Goal: Ask a question

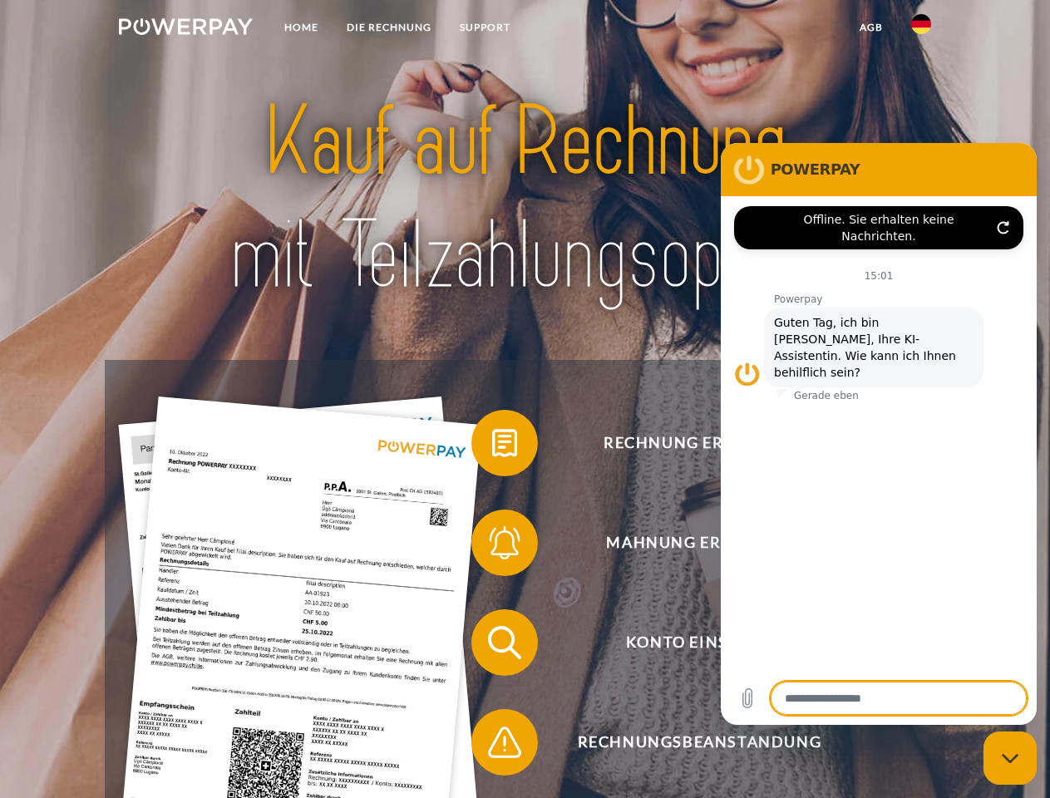
click at [185, 29] on img at bounding box center [186, 26] width 134 height 17
click at [921, 29] on img at bounding box center [921, 24] width 20 height 20
click at [870, 27] on link "agb" at bounding box center [871, 27] width 52 height 30
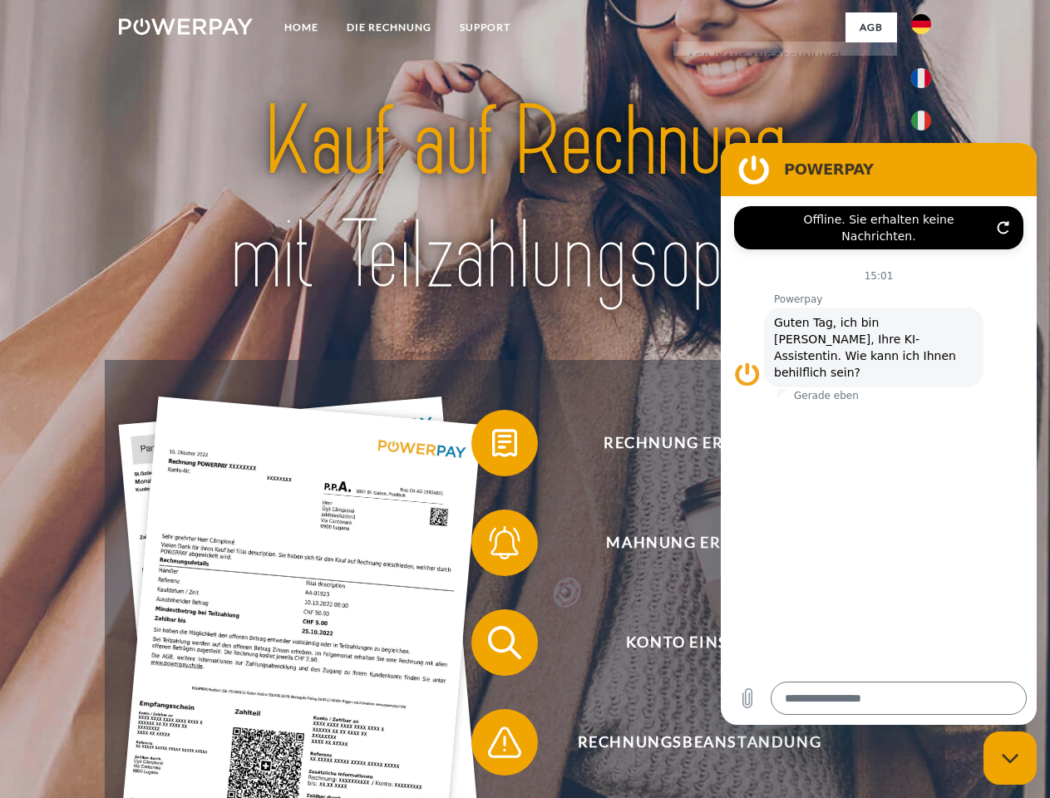
click at [492, 446] on span at bounding box center [479, 442] width 83 height 83
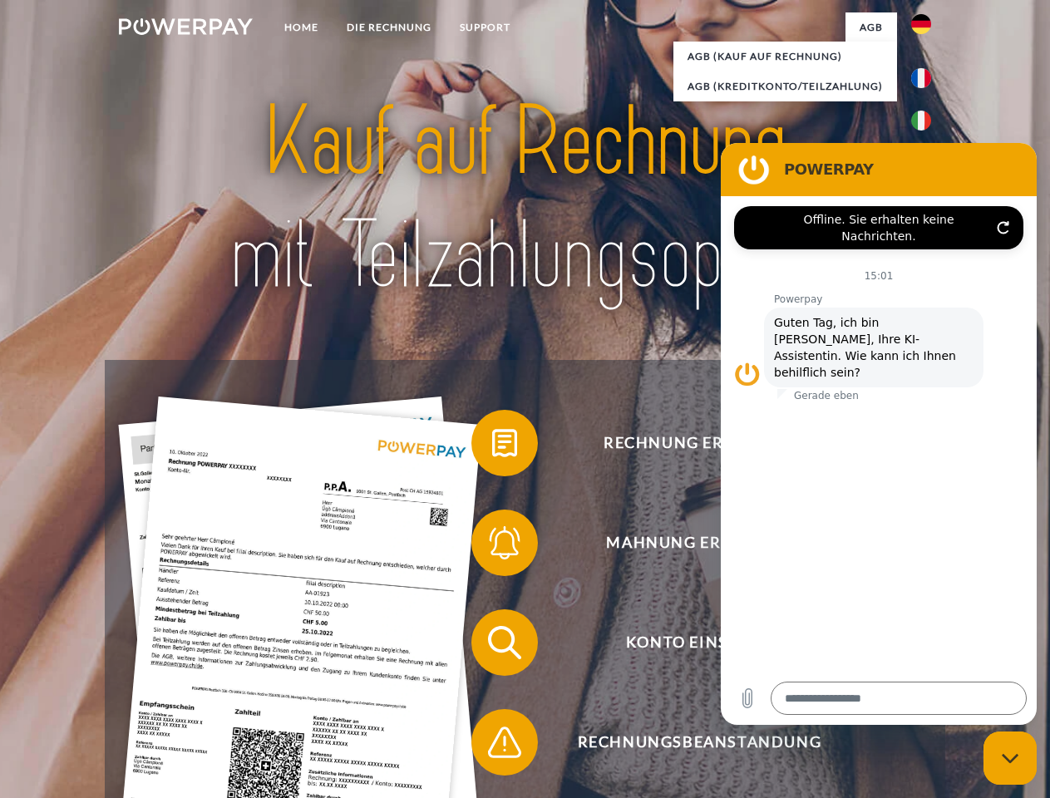
click at [492, 546] on span at bounding box center [479, 542] width 83 height 83
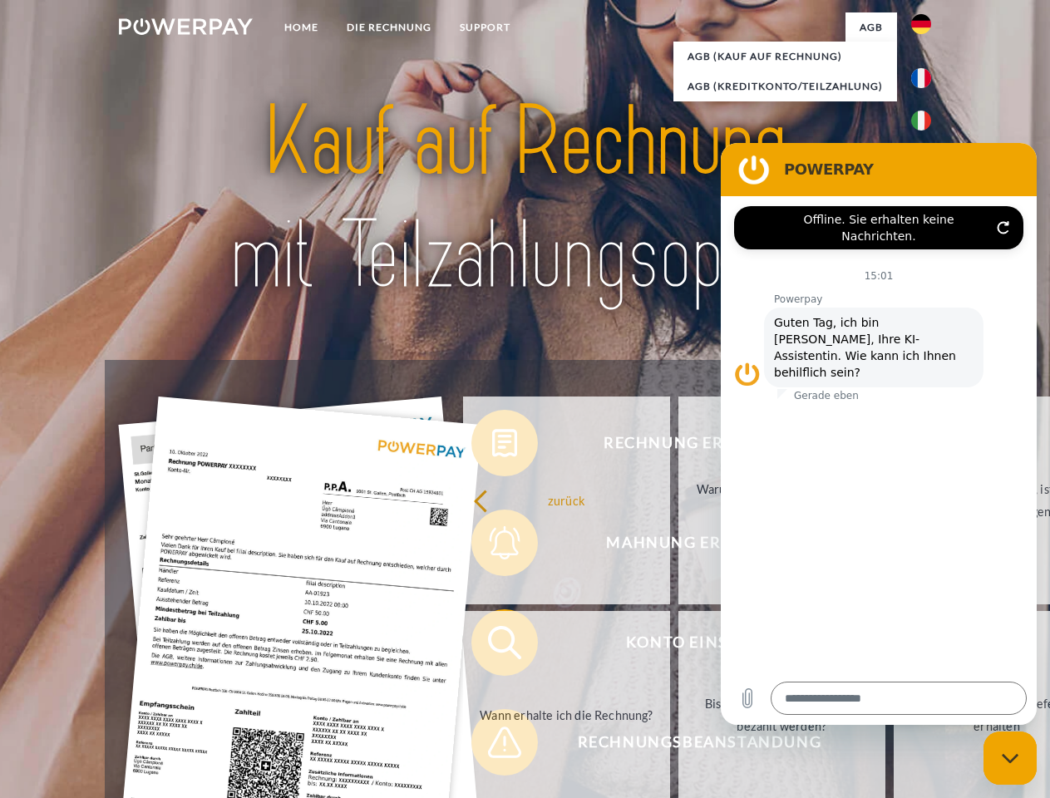
click at [678, 646] on link "Bis wann muss die Rechnung bezahlt werden?" at bounding box center [781, 715] width 207 height 208
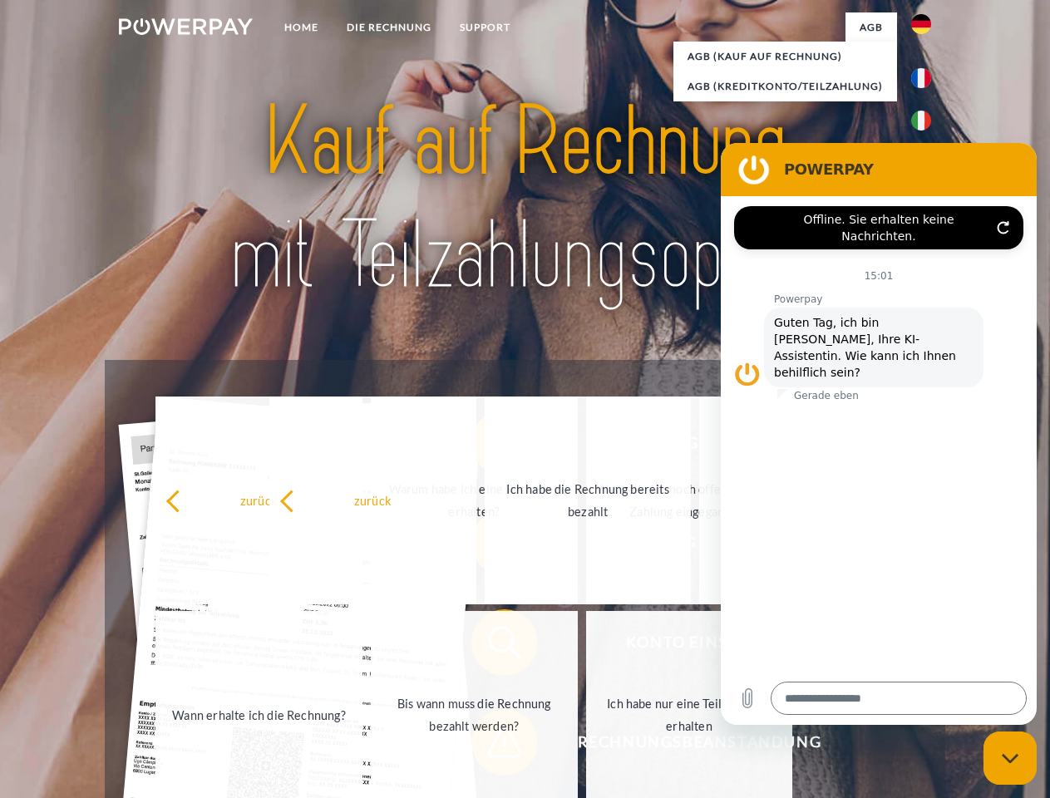
click at [586, 745] on link "Ich habe nur eine Teillieferung erhalten" at bounding box center [689, 715] width 207 height 208
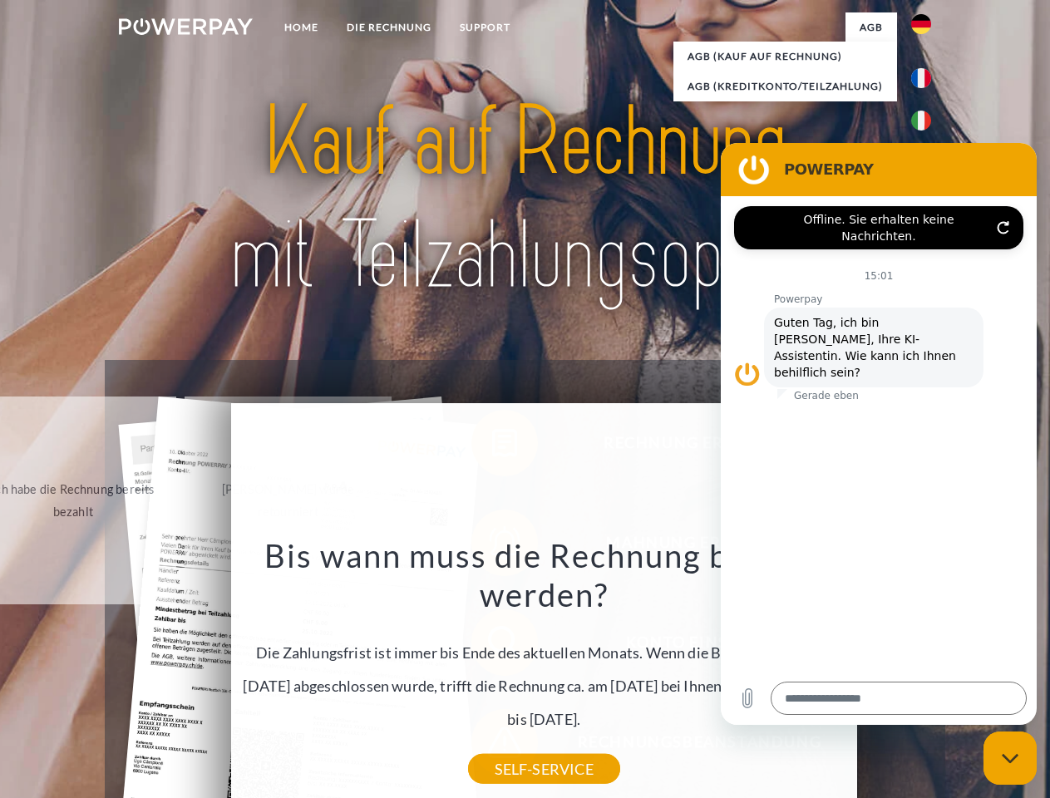
click at [1010, 758] on icon "Messaging-Fenster schließen" at bounding box center [1009, 758] width 17 height 11
type textarea "*"
